Goal: Task Accomplishment & Management: Use online tool/utility

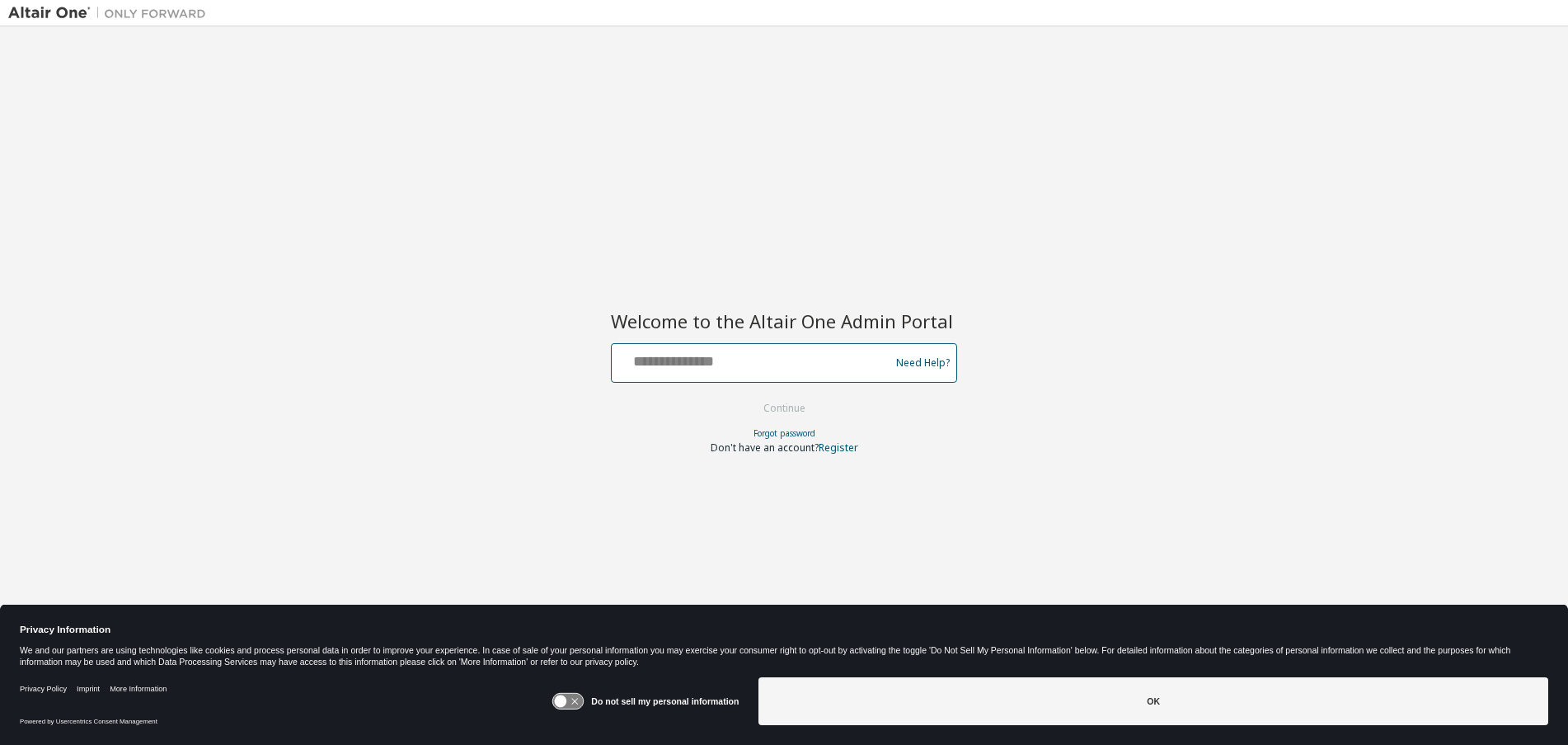
click at [767, 365] on input "text" at bounding box center [754, 359] width 269 height 24
type input "**********"
click at [747, 396] on button "Continue" at bounding box center [785, 408] width 77 height 25
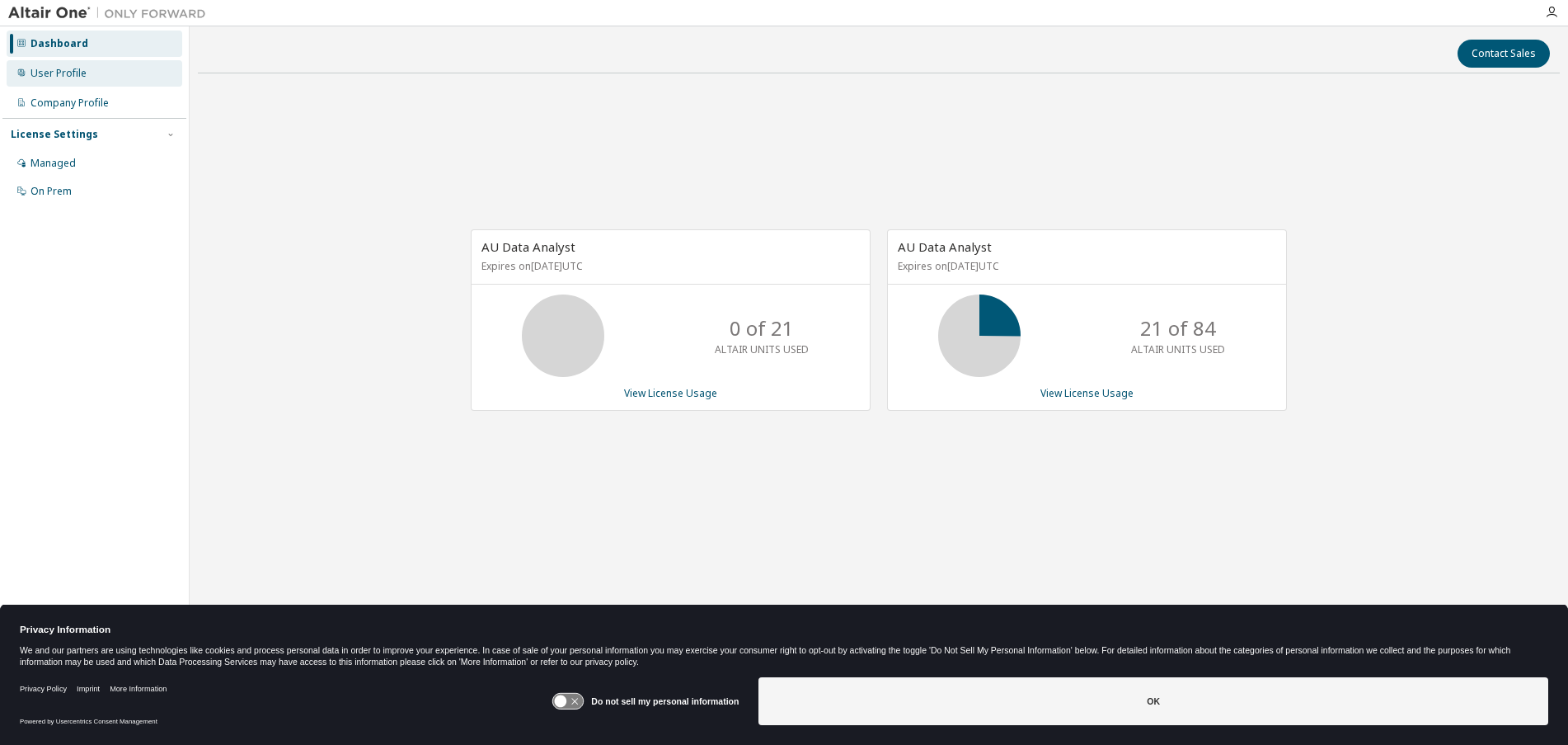
click at [92, 75] on div "User Profile" at bounding box center [94, 73] width 176 height 27
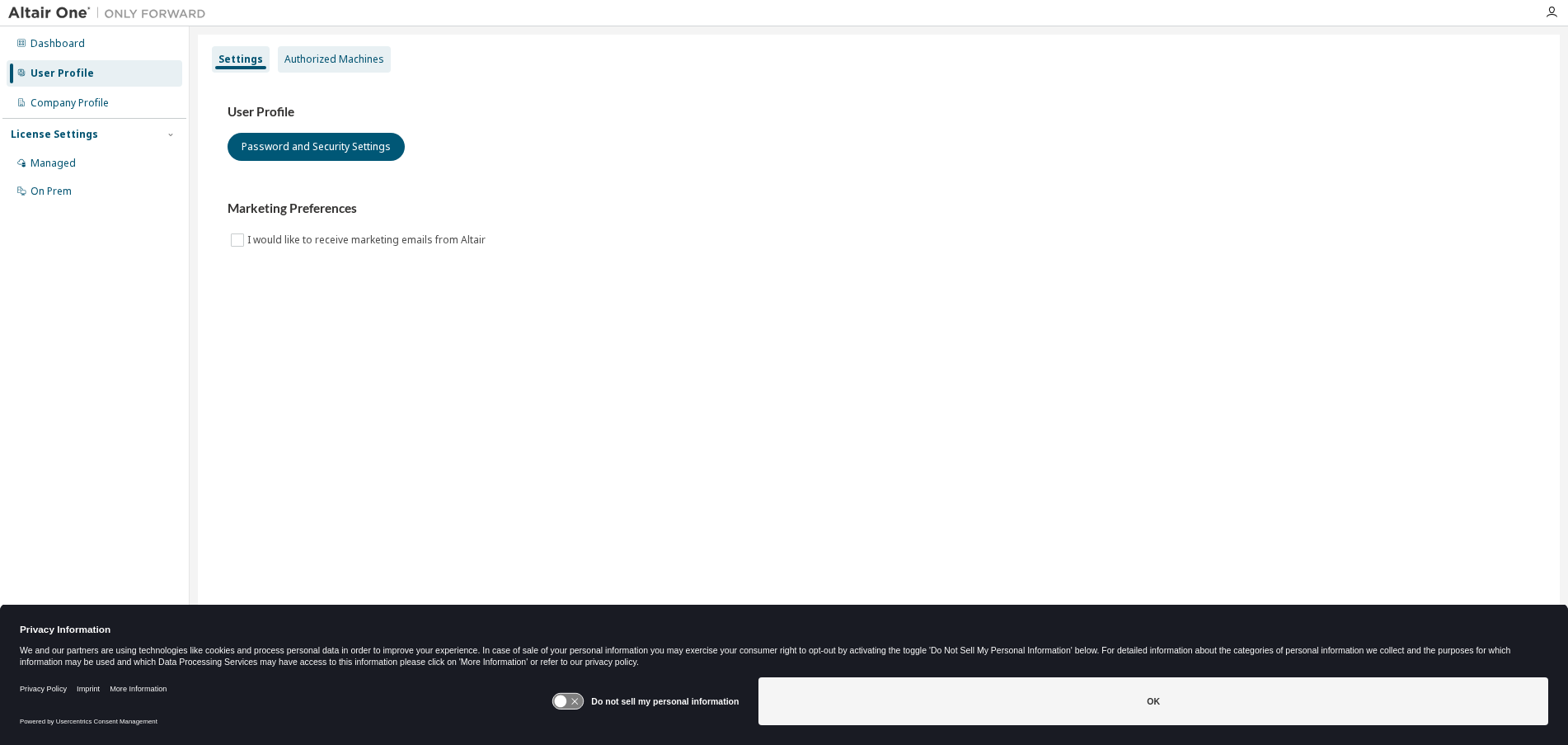
click at [364, 64] on div "Authorized Machines" at bounding box center [335, 59] width 100 height 13
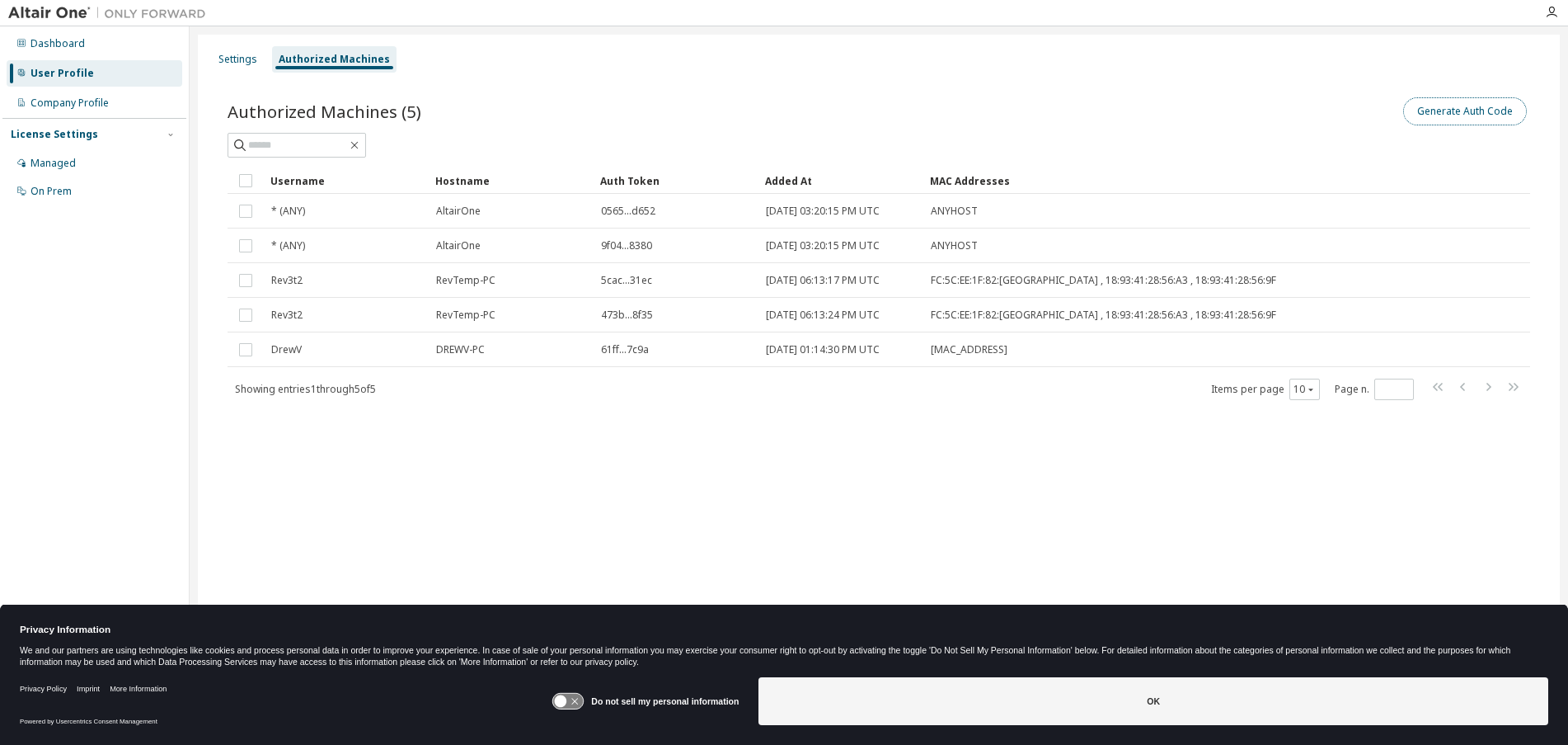
click at [1437, 118] on button "Generate Auth Code" at bounding box center [1466, 111] width 124 height 29
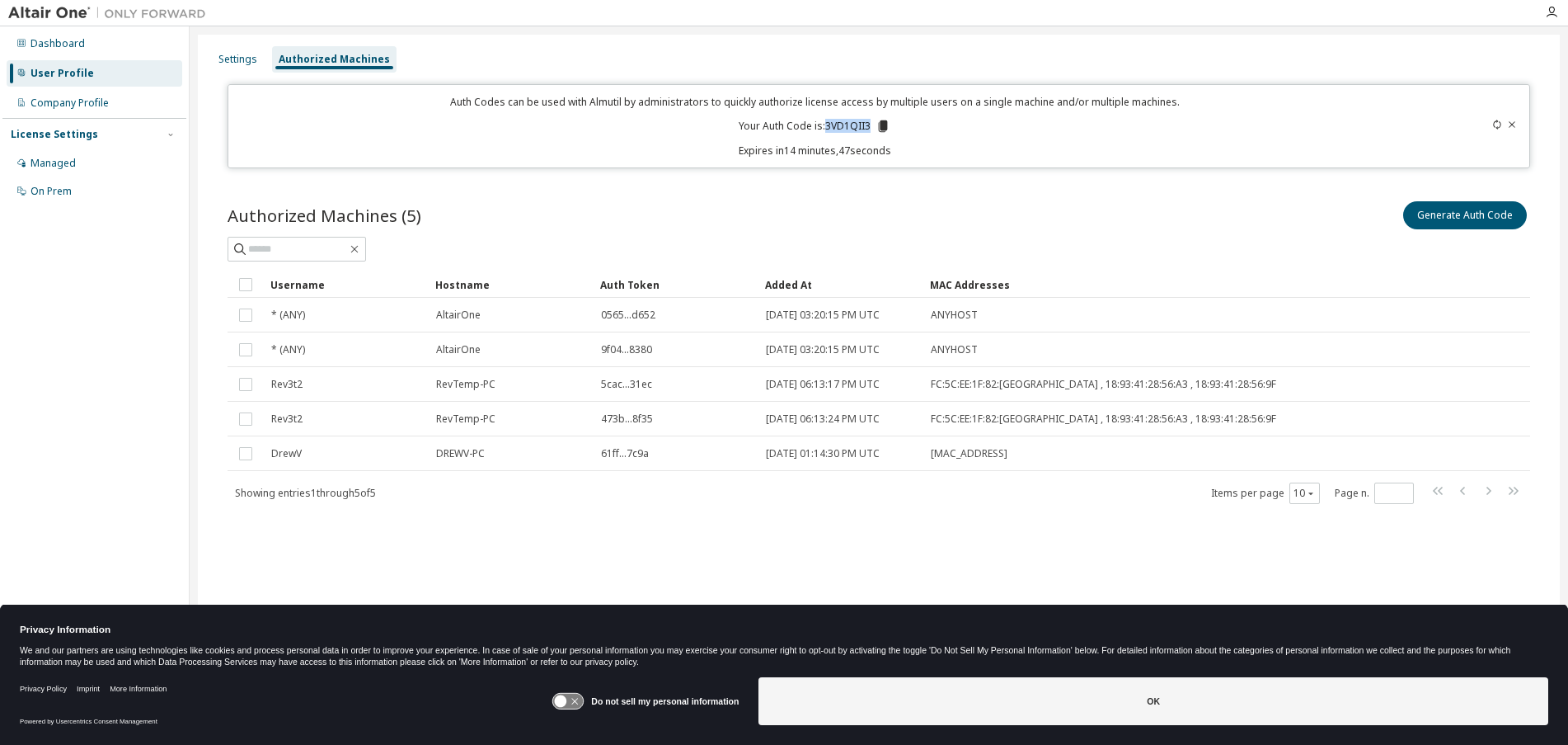
drag, startPoint x: 870, startPoint y: 123, endPoint x: 824, endPoint y: 129, distance: 46.4
click at [824, 129] on p "Your Auth Code is: 3VD1QII3" at bounding box center [814, 126] width 151 height 15
click at [857, 131] on p "Your Auth Code is: 3VD1QII3" at bounding box center [814, 126] width 151 height 15
drag, startPoint x: 870, startPoint y: 126, endPoint x: 828, endPoint y: 129, distance: 42.1
click at [828, 129] on p "Your Auth Code is: 3VD1QII3" at bounding box center [814, 126] width 151 height 15
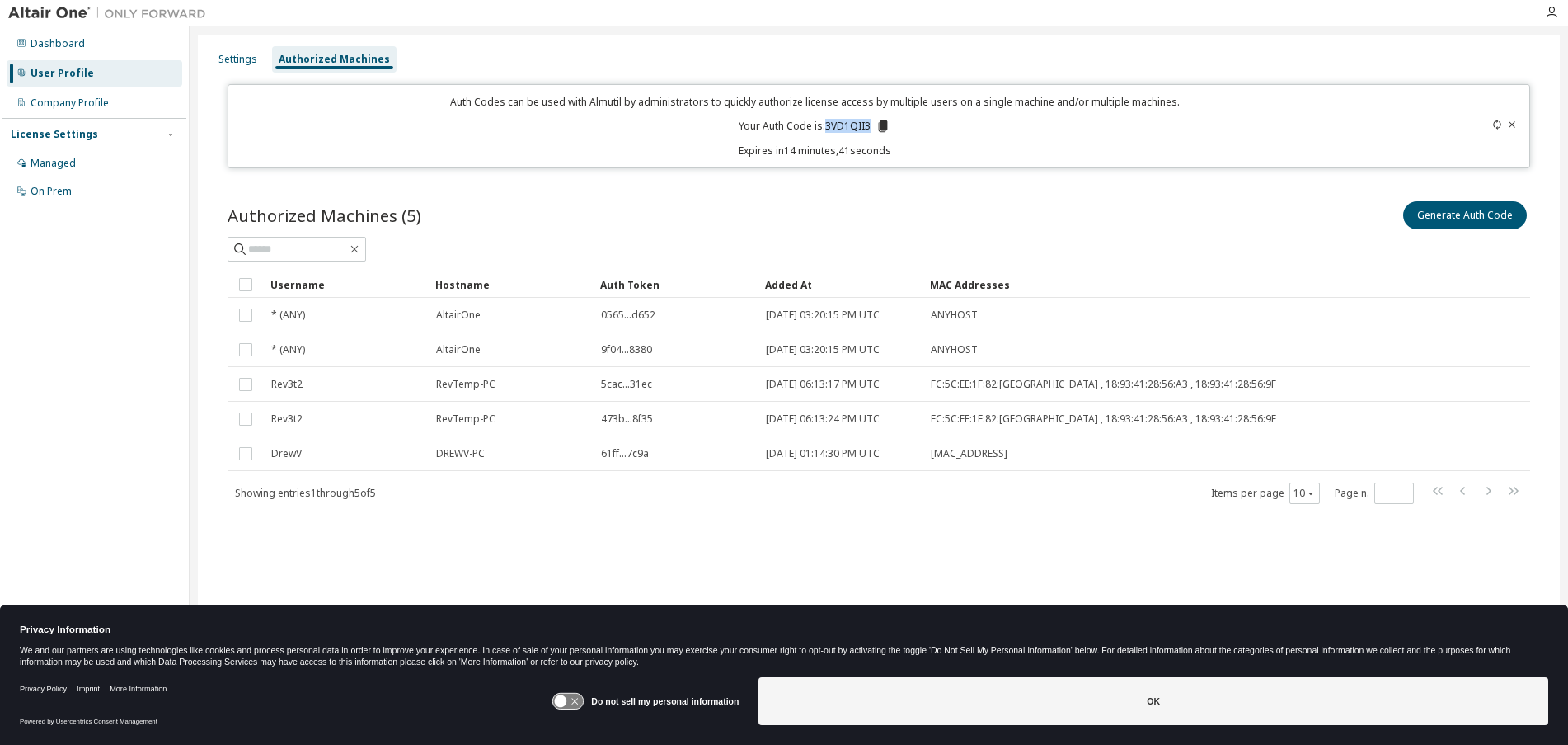
copy p "3VD1QII3"
